Goal: Transaction & Acquisition: Purchase product/service

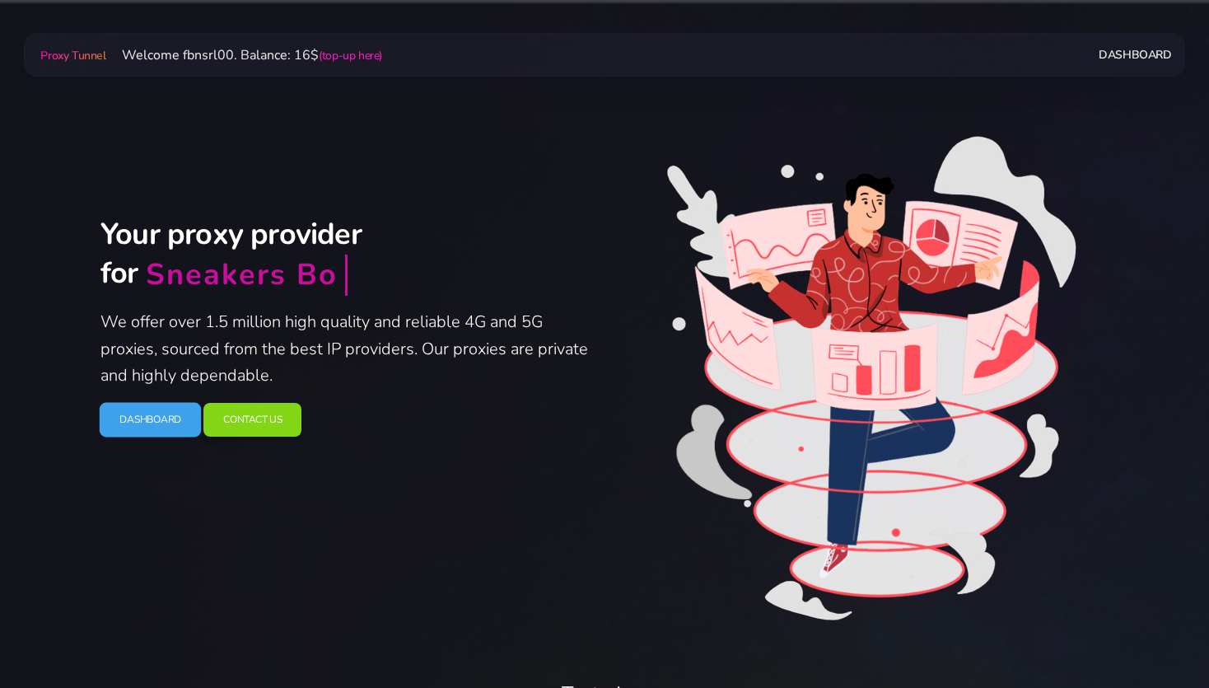
click at [154, 416] on link "Dashboard" at bounding box center [151, 419] width 102 height 35
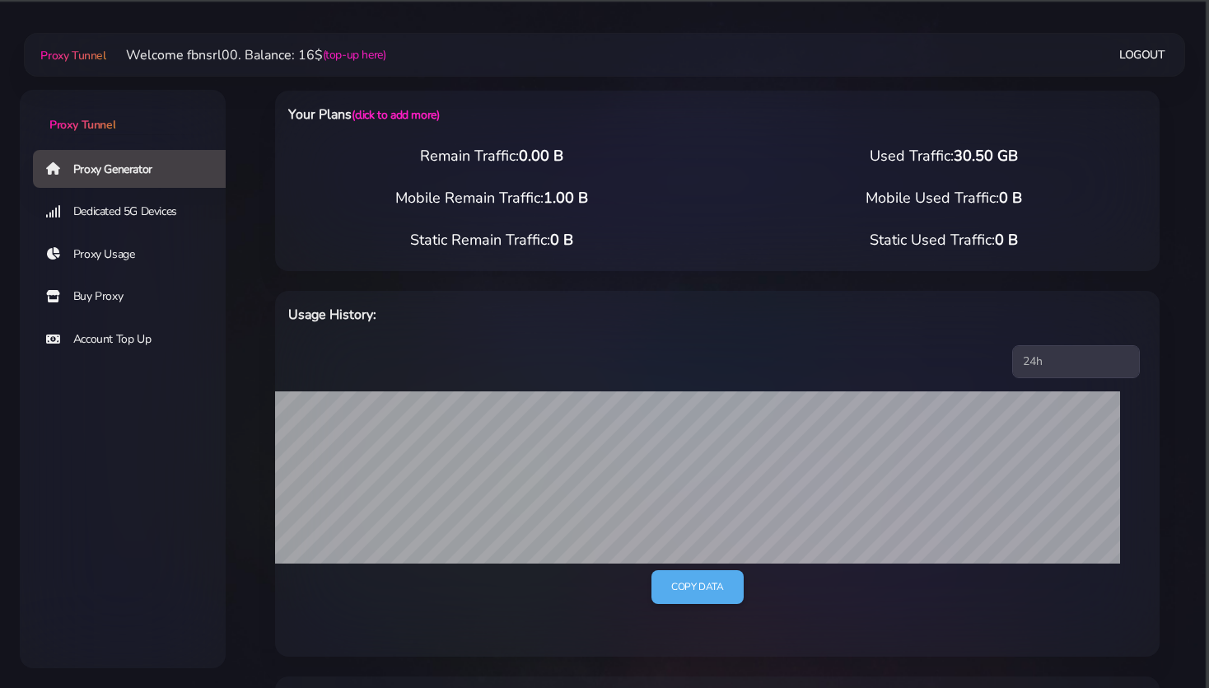
click at [112, 295] on link "Buy Proxy" at bounding box center [136, 297] width 206 height 38
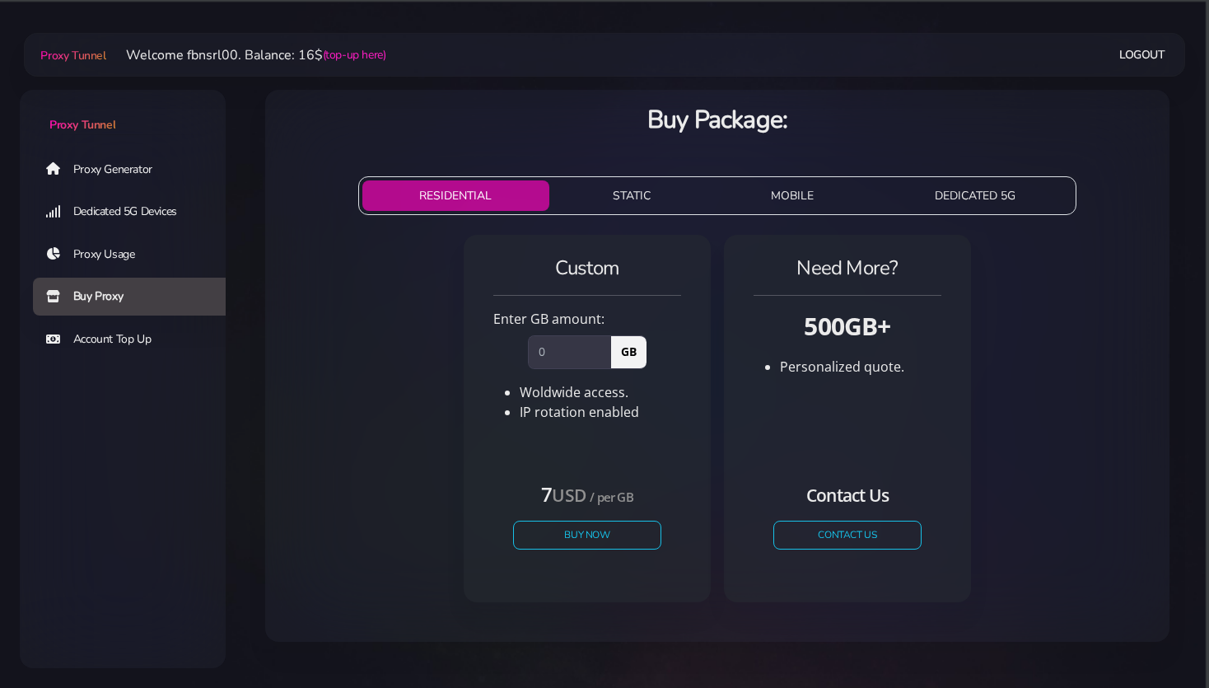
click at [640, 193] on button "STATIC" at bounding box center [632, 195] width 152 height 30
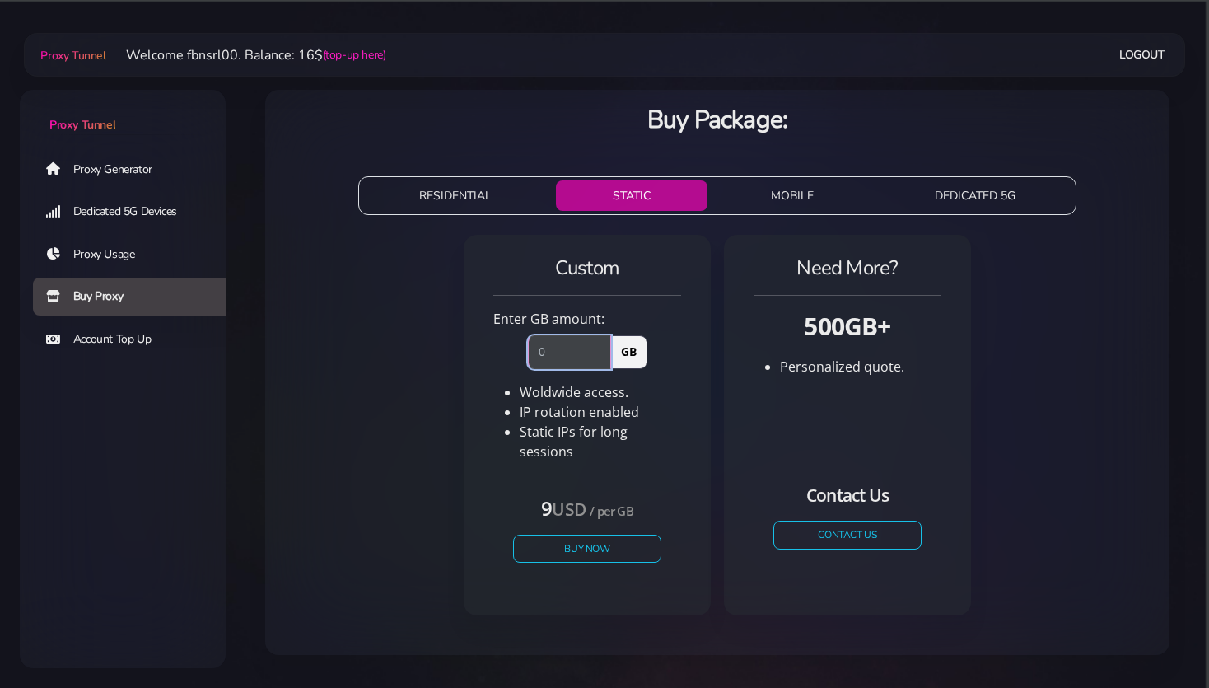
click at [549, 353] on input "number" at bounding box center [569, 351] width 83 height 33
type input "1"
click at [565, 537] on button "Buy Now" at bounding box center [587, 548] width 152 height 29
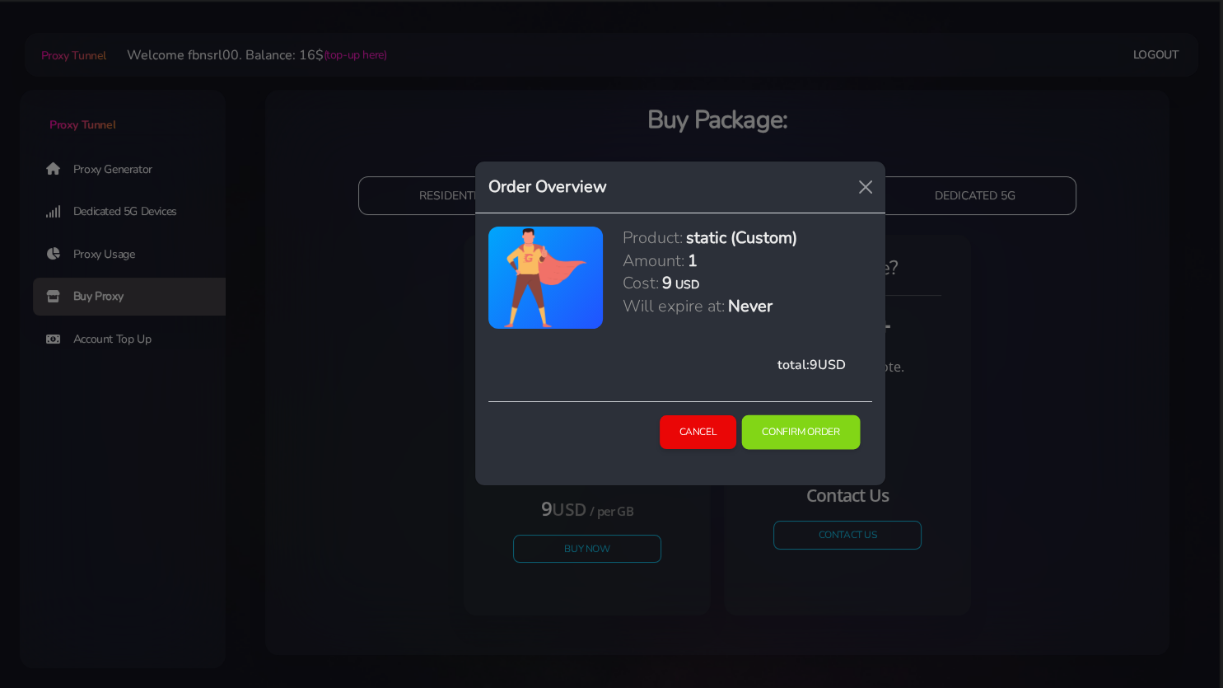
click at [796, 426] on button "Confirm Order" at bounding box center [801, 432] width 119 height 35
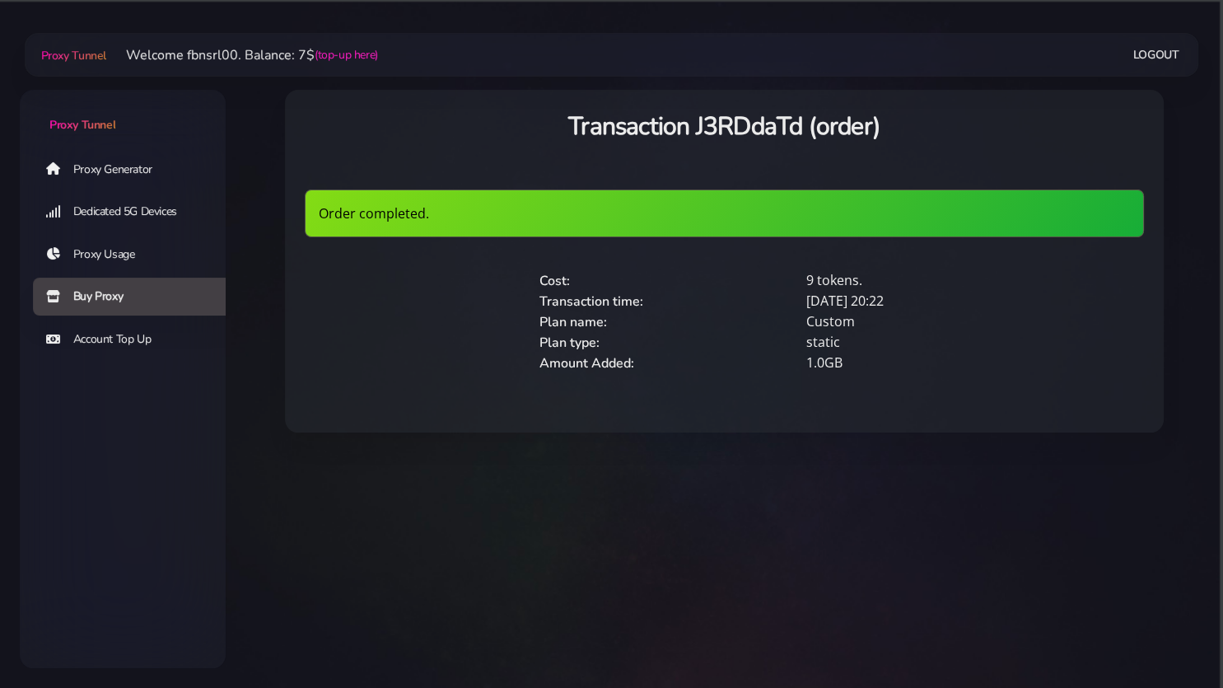
click at [99, 173] on link "Proxy Generator" at bounding box center [136, 169] width 206 height 38
